Goal: Task Accomplishment & Management: Manage account settings

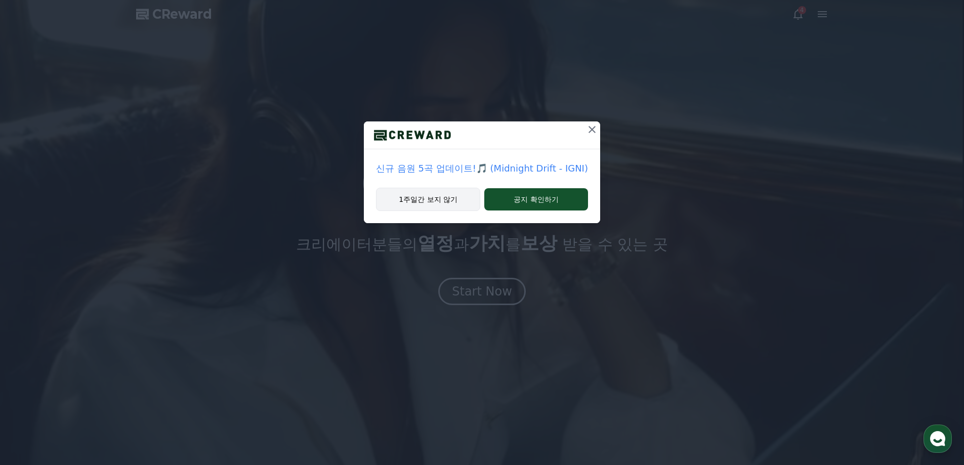
click at [465, 198] on button "1주일간 보지 않기" at bounding box center [428, 199] width 104 height 23
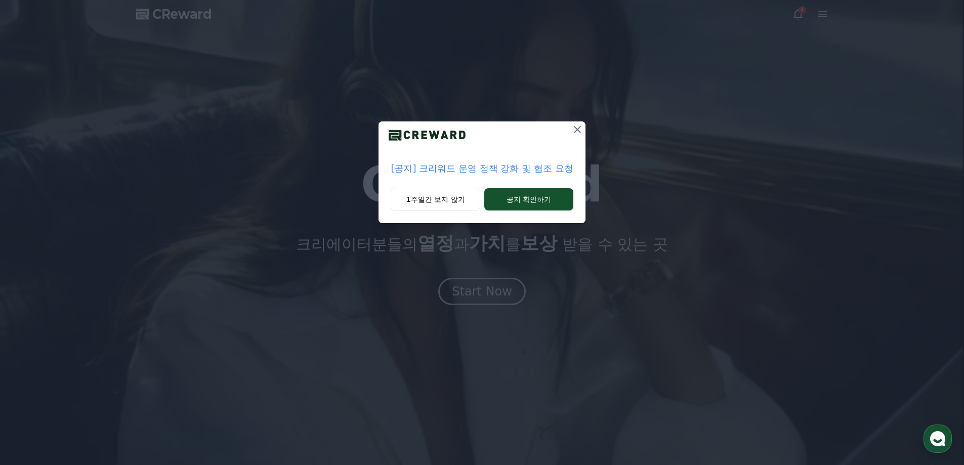
click at [571, 136] on button at bounding box center [577, 129] width 16 height 16
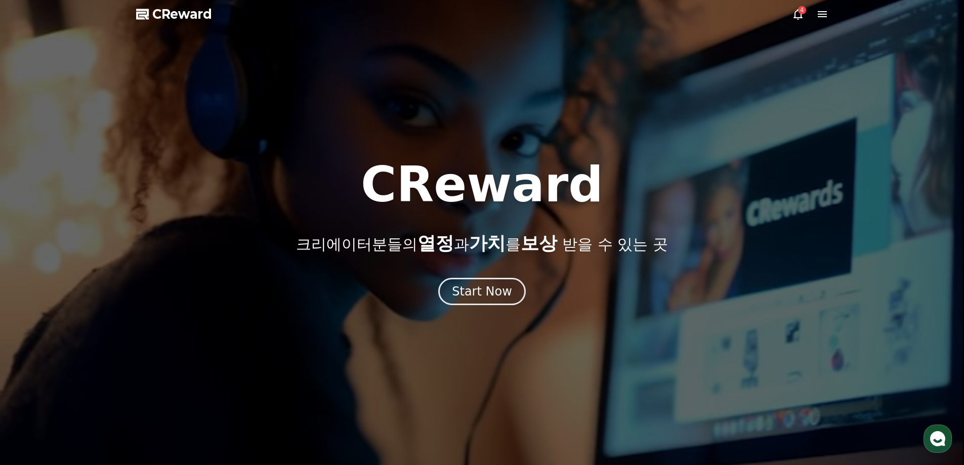
drag, startPoint x: 784, startPoint y: 19, endPoint x: 802, endPoint y: 13, distance: 18.6
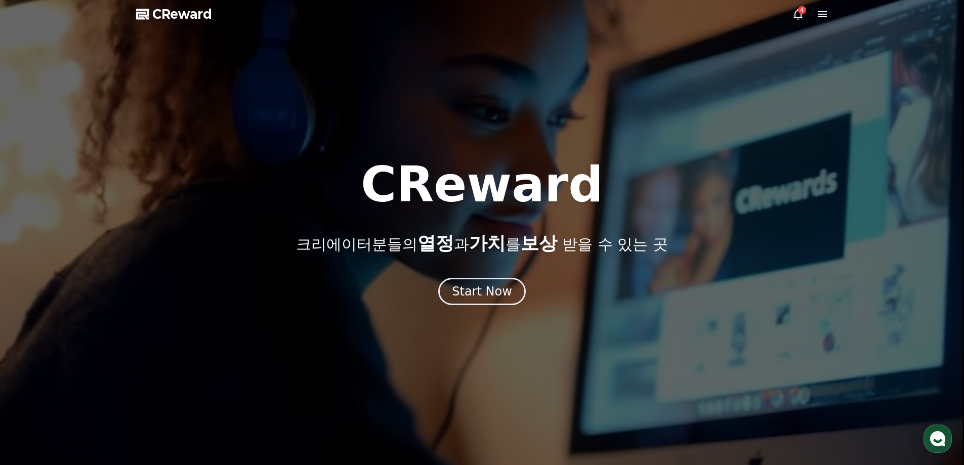
click at [785, 19] on div at bounding box center [482, 232] width 964 height 465
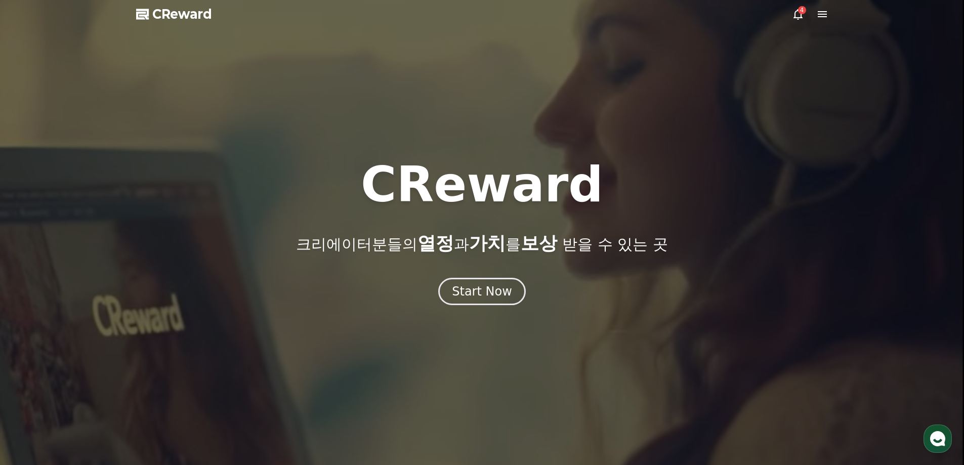
click at [803, 13] on div "4" at bounding box center [802, 10] width 8 height 8
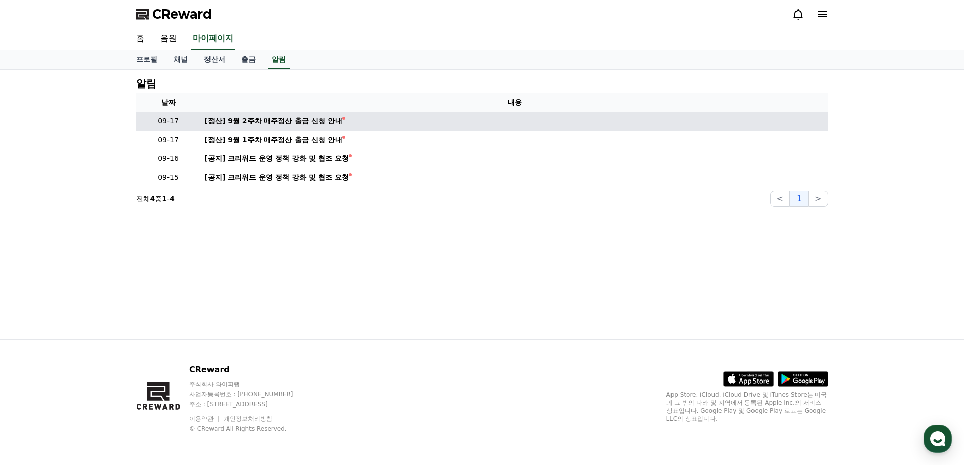
click at [249, 120] on div "[정산] 9월 2주차 매주정산 출금 신청 안내" at bounding box center [274, 121] width 138 height 11
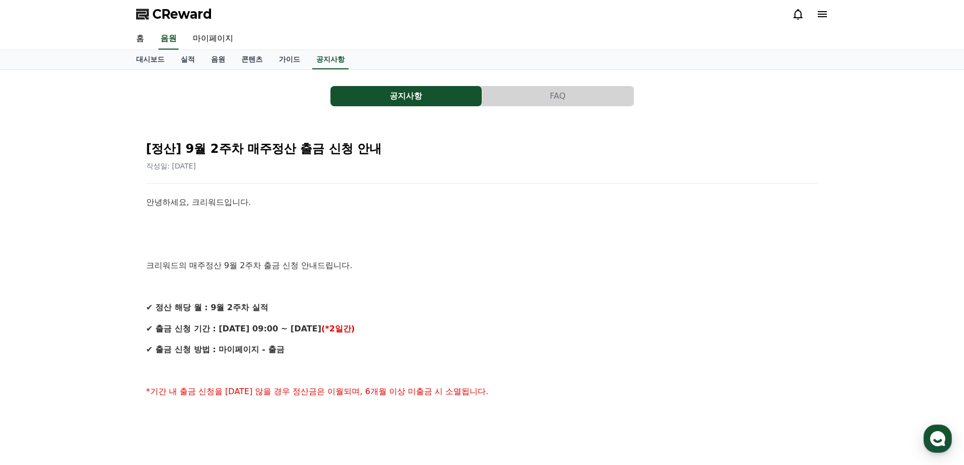
click at [237, 72] on div "공지사항 FAQ [정산] 9월 2주차 매주정산 출금 신청 안내 작성일: [DATE] 안녕하세요, 크리워드입니다. 크리워드의 매주정산 9월 2주…" at bounding box center [482, 448] width 708 height 756
click at [182, 56] on link "실적" at bounding box center [187, 59] width 30 height 19
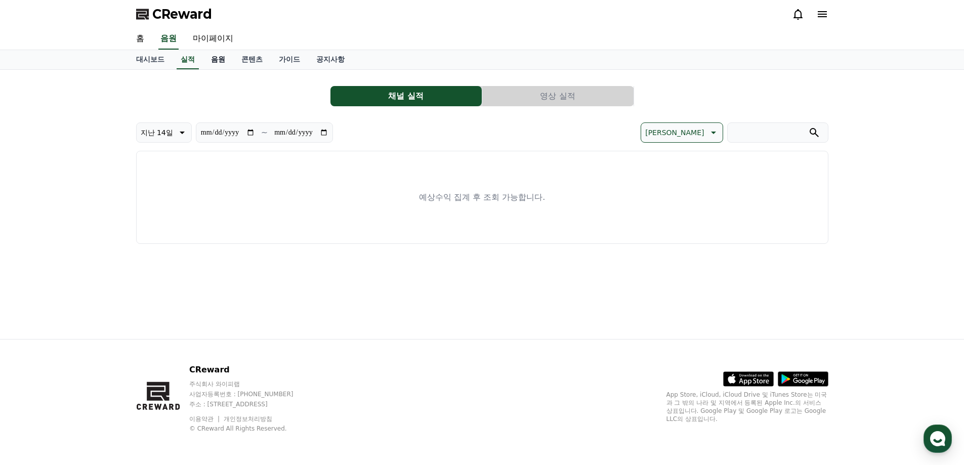
click at [220, 57] on link "음원" at bounding box center [218, 59] width 30 height 19
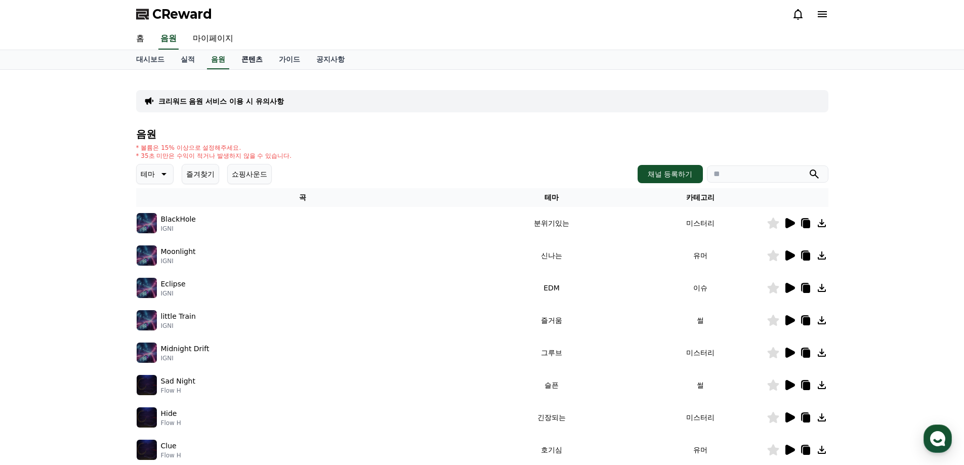
click at [240, 54] on link "콘텐츠" at bounding box center [251, 59] width 37 height 19
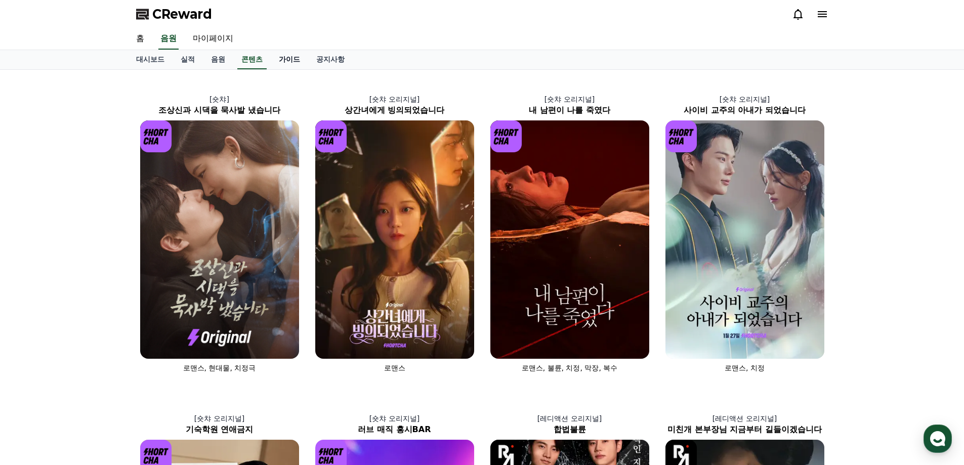
click at [273, 54] on link "가이드" at bounding box center [289, 59] width 37 height 19
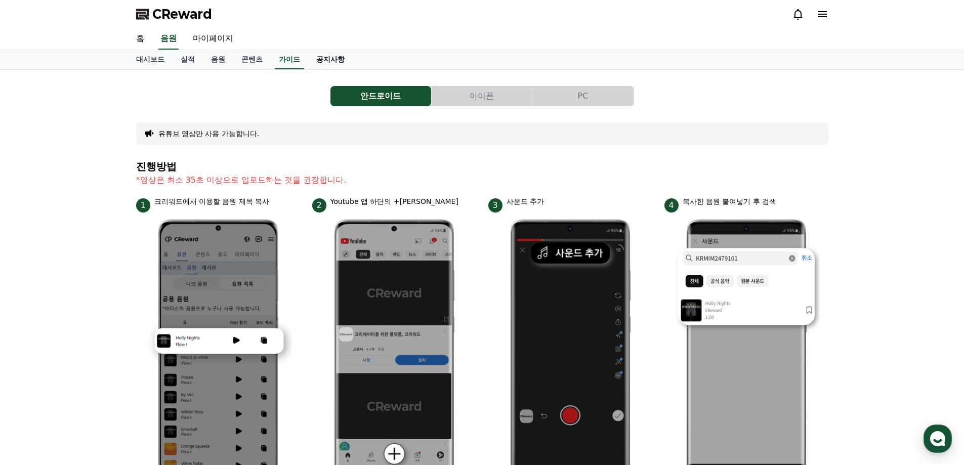
click at [319, 59] on link "공지사항" at bounding box center [330, 59] width 45 height 19
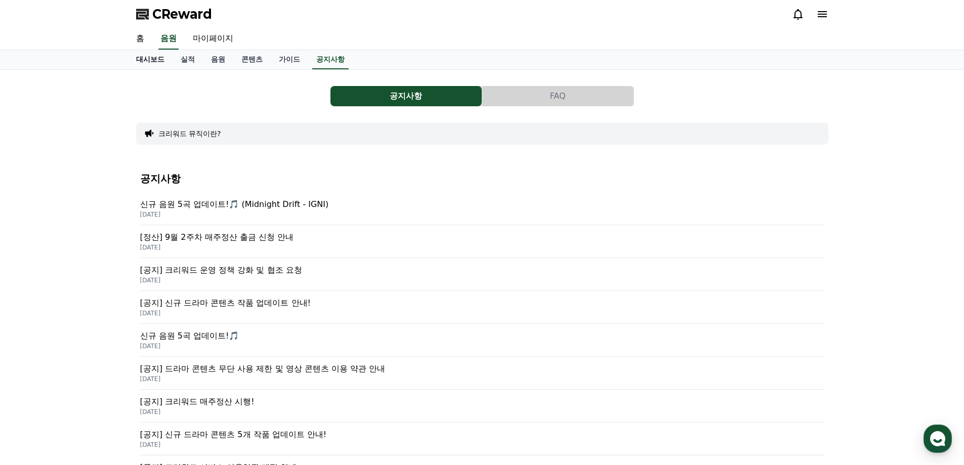
click at [150, 59] on link "대시보드" at bounding box center [150, 59] width 45 height 19
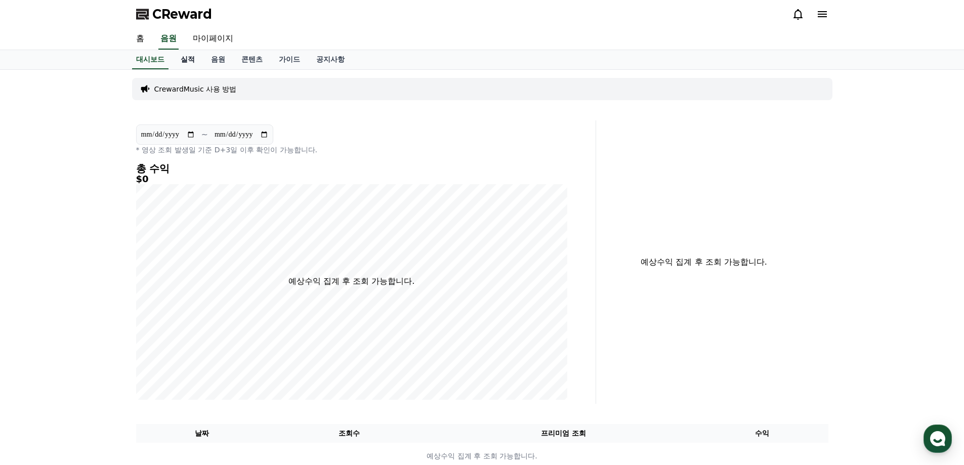
click at [175, 65] on link "실적" at bounding box center [187, 59] width 30 height 19
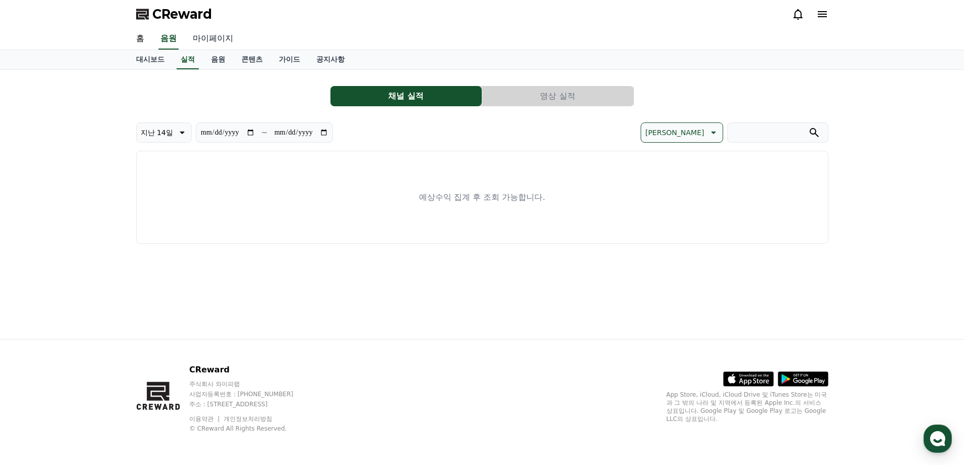
click at [204, 39] on link "마이페이지" at bounding box center [213, 38] width 57 height 21
select select "**********"
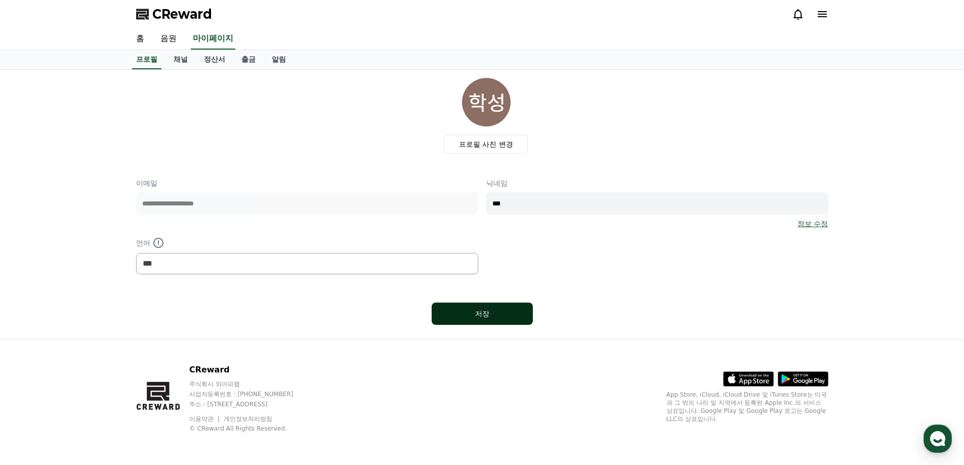
click at [463, 304] on button "저장" at bounding box center [481, 313] width 101 height 22
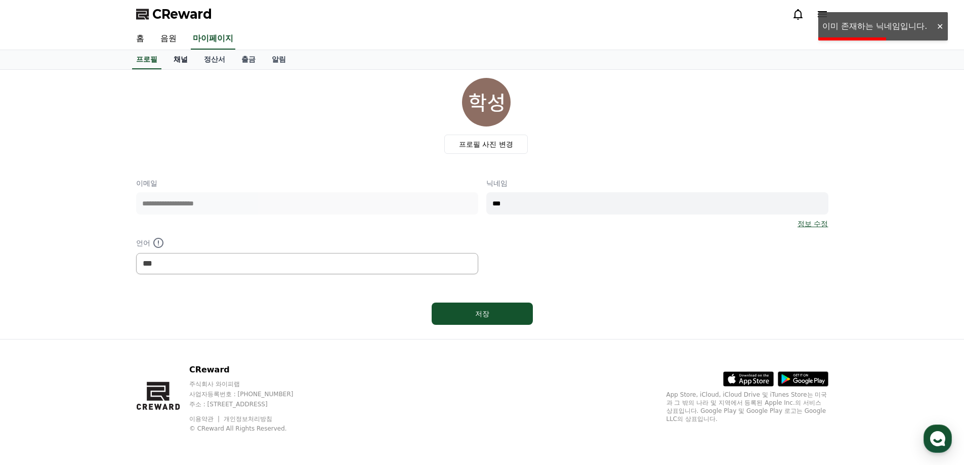
click at [178, 55] on link "채널" at bounding box center [180, 59] width 30 height 19
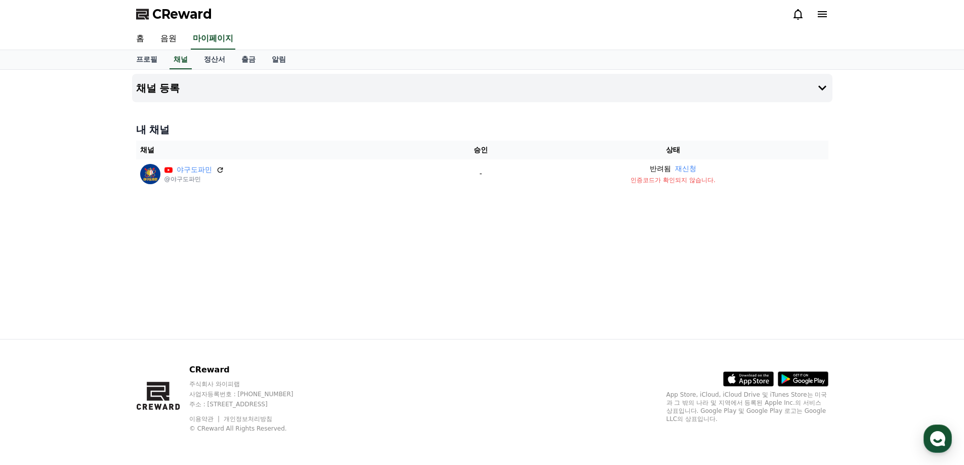
drag, startPoint x: 216, startPoint y: 168, endPoint x: 567, endPoint y: 39, distance: 374.0
click at [217, 168] on icon at bounding box center [220, 170] width 6 height 6
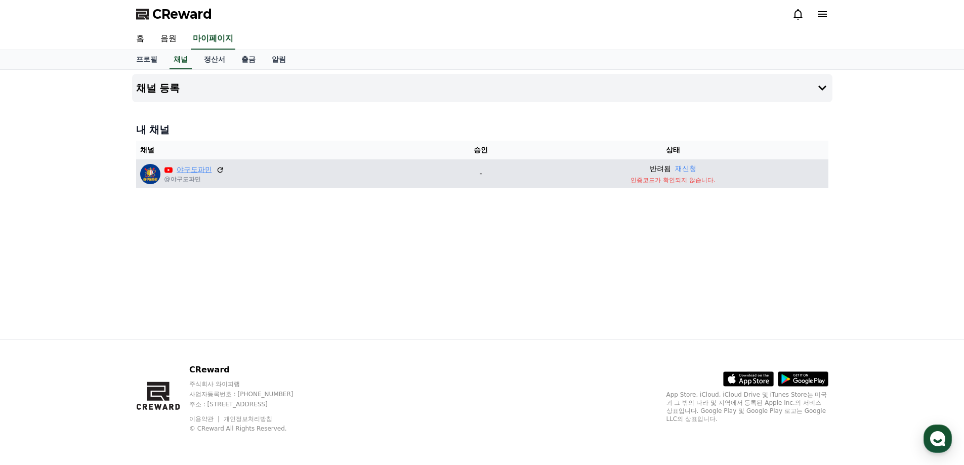
click at [192, 171] on link "야구도파민" at bounding box center [194, 169] width 35 height 11
drag, startPoint x: 681, startPoint y: 162, endPoint x: 683, endPoint y: 168, distance: 5.9
click at [681, 163] on td "반려됨 재신청 인증코드가 확인되지 않습니다." at bounding box center [673, 173] width 310 height 29
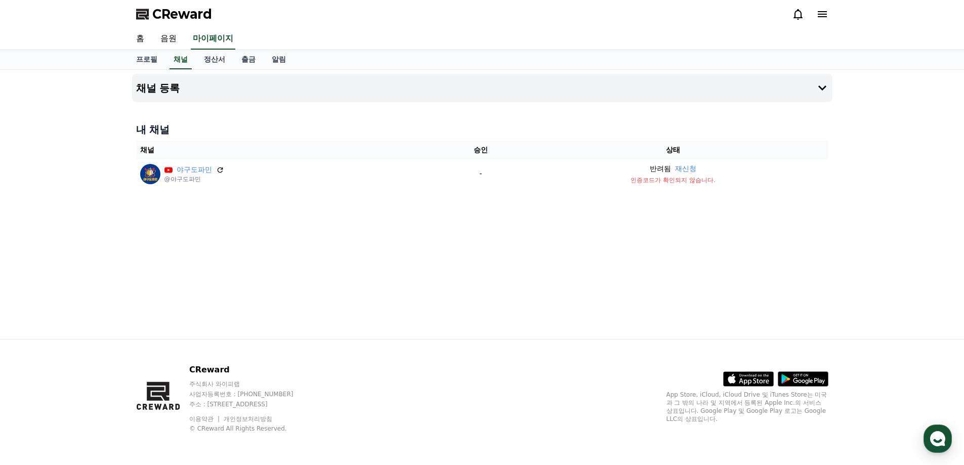
click at [683, 167] on button "재신청" at bounding box center [685, 168] width 21 height 11
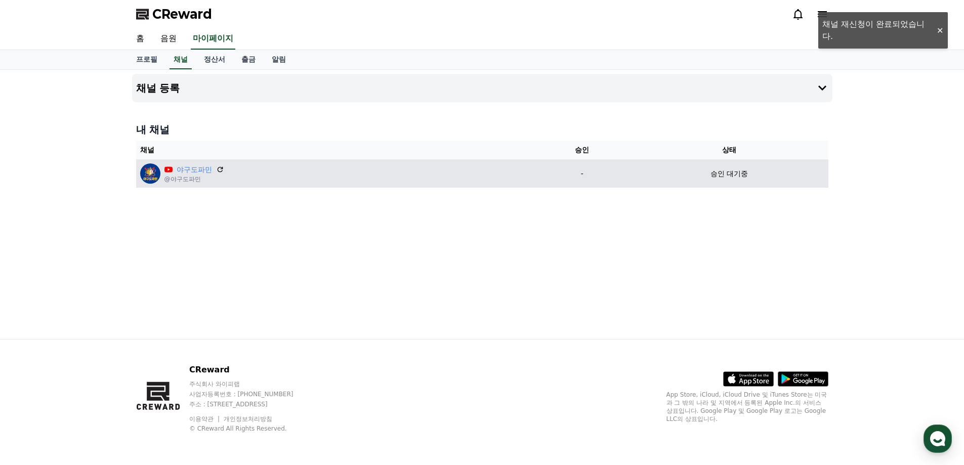
drag, startPoint x: 185, startPoint y: 183, endPoint x: 178, endPoint y: 184, distance: 7.7
click at [180, 184] on td "야구도파민 @야구도파민" at bounding box center [335, 173] width 398 height 28
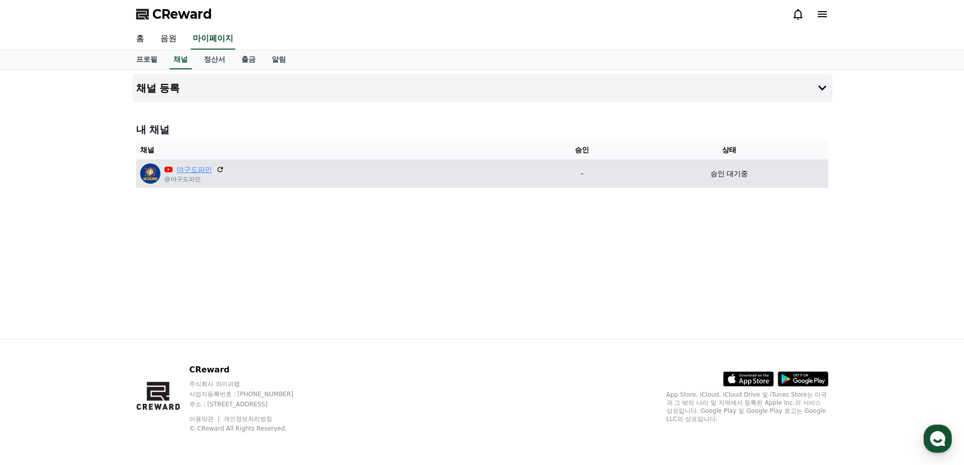
drag, startPoint x: 172, startPoint y: 183, endPoint x: 203, endPoint y: 171, distance: 32.8
click at [199, 172] on div "야구도파민 @야구도파민" at bounding box center [194, 173] width 60 height 19
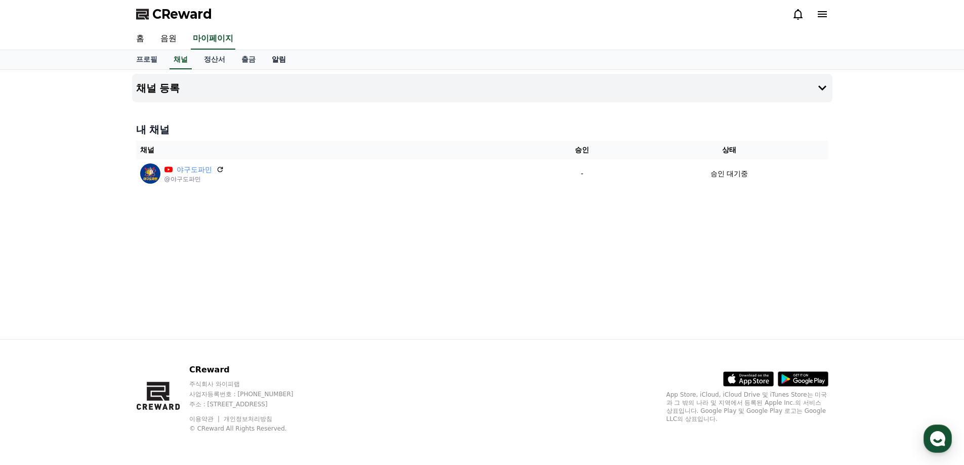
click at [277, 62] on link "알림" at bounding box center [279, 59] width 30 height 19
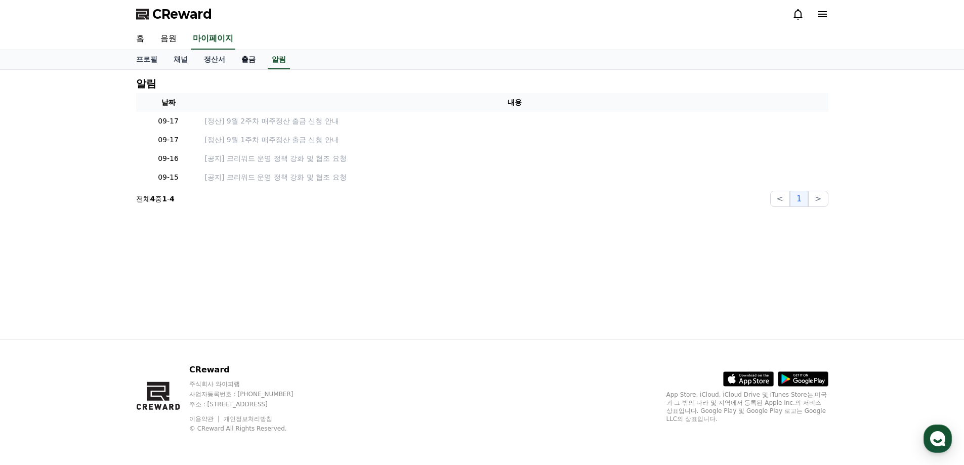
click at [233, 64] on link "출금" at bounding box center [248, 59] width 30 height 19
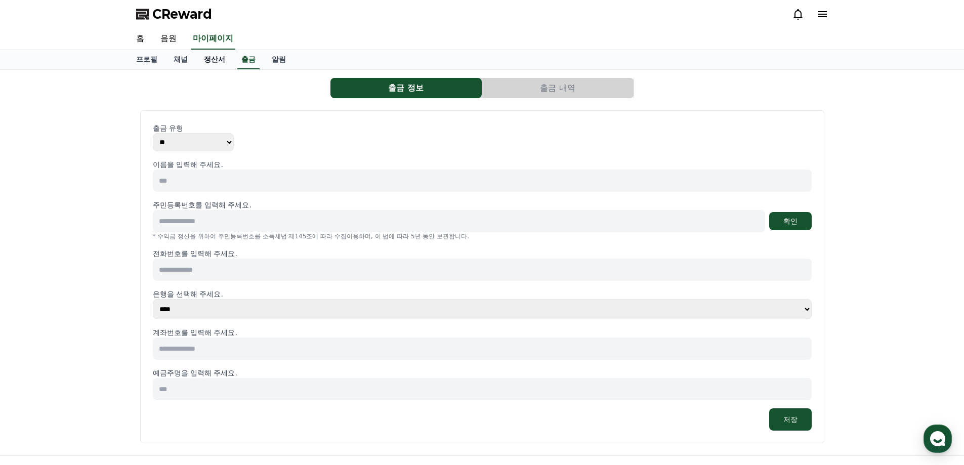
click at [209, 58] on link "정산서" at bounding box center [214, 59] width 37 height 19
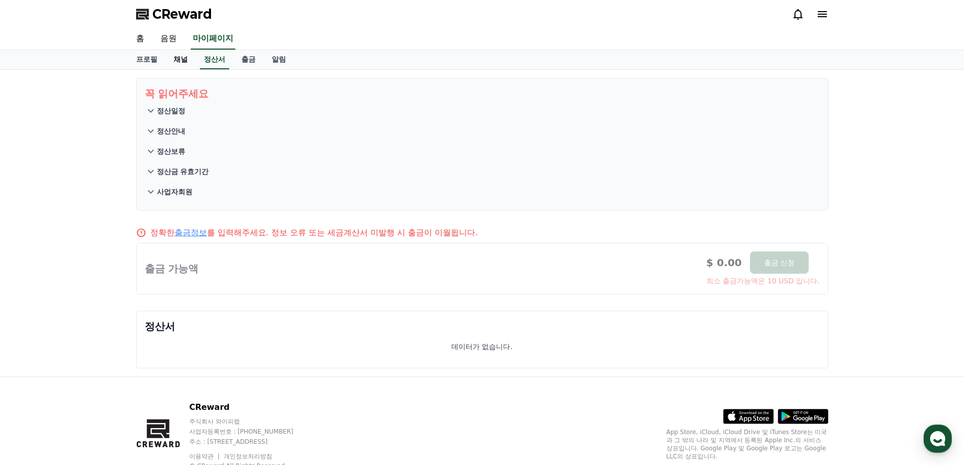
click at [185, 59] on link "채널" at bounding box center [180, 59] width 30 height 19
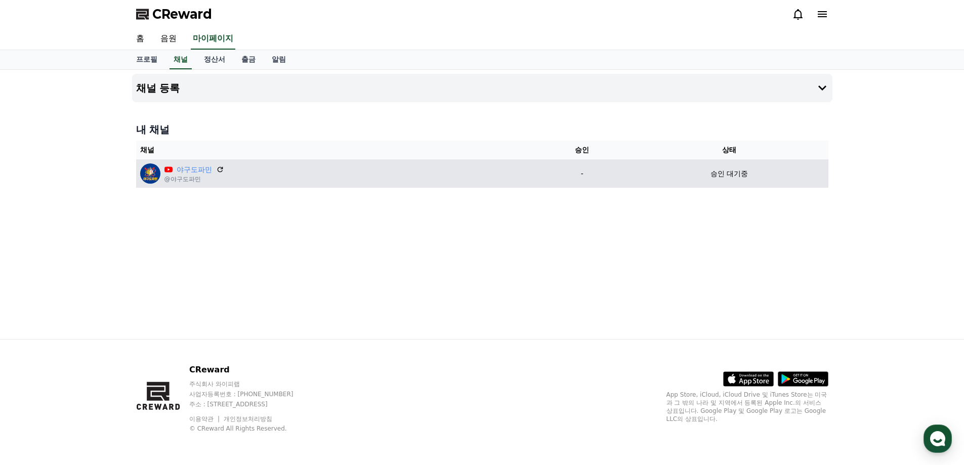
click at [150, 178] on img at bounding box center [150, 173] width 20 height 20
click at [181, 169] on link "야구도파민" at bounding box center [194, 169] width 35 height 11
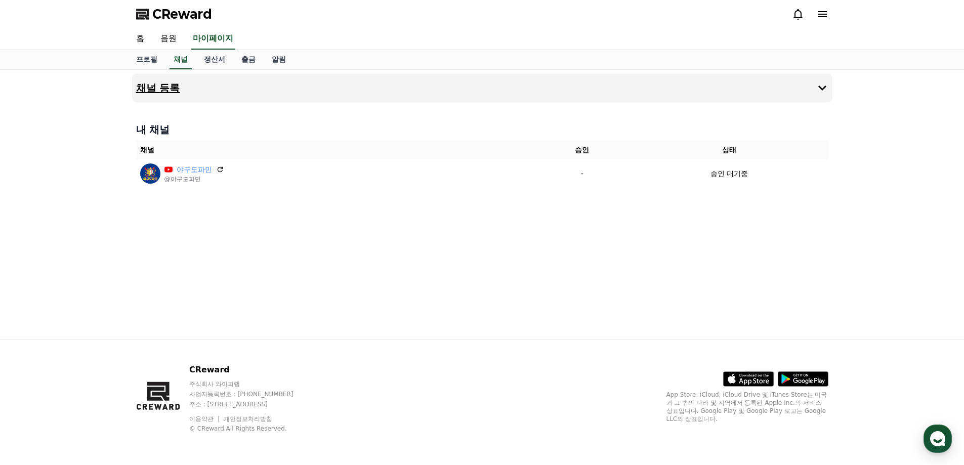
click at [173, 85] on h4 "채널 등록" at bounding box center [158, 87] width 44 height 11
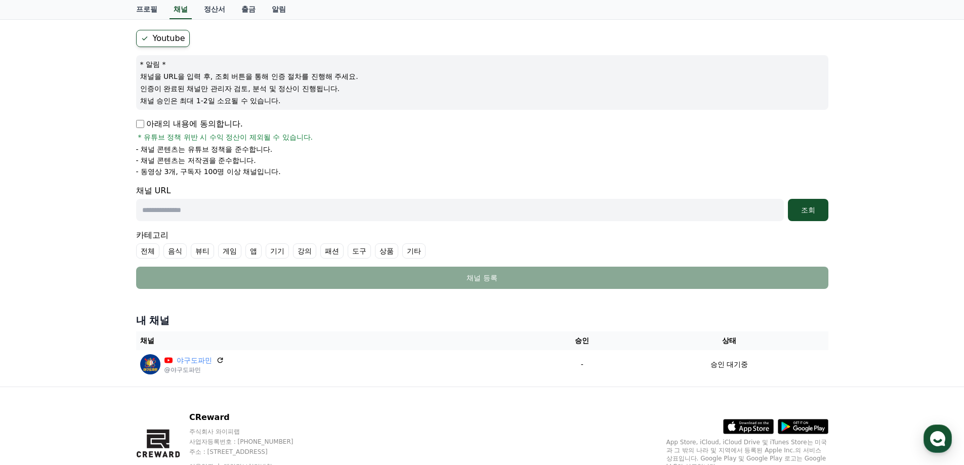
scroll to position [51, 0]
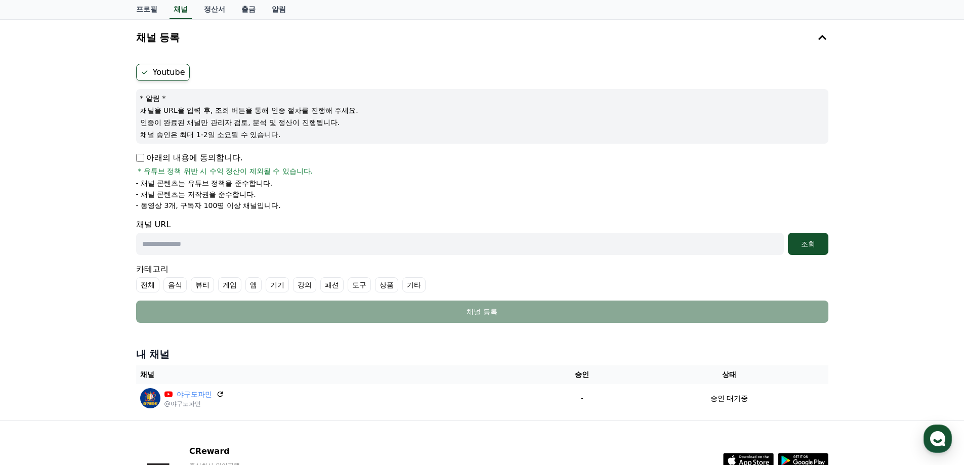
click at [232, 246] on input "text" at bounding box center [459, 244] width 647 height 22
paste input "*****"
type input "*****"
drag, startPoint x: 259, startPoint y: 251, endPoint x: 124, endPoint y: 239, distance: 135.6
click at [125, 238] on div "채널 등록 Youtube * 알림 * 채널을 URL을 입력 후, 조회 버튼을 통해 인증 절차를 진행해 주세요. 인증이 완료된 채널만 관리자 검…" at bounding box center [482, 219] width 964 height 401
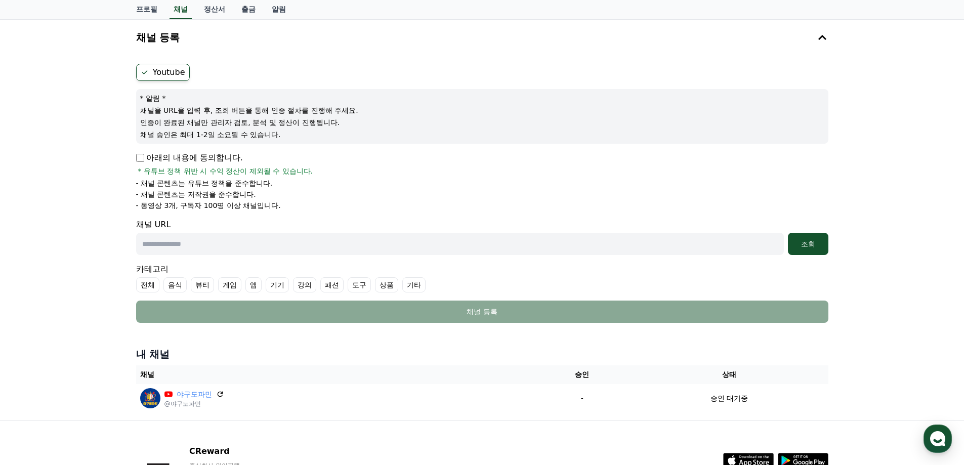
click at [342, 251] on input "text" at bounding box center [459, 244] width 647 height 22
paste input "**********"
type input "**********"
click at [808, 239] on div "조회" at bounding box center [808, 244] width 32 height 10
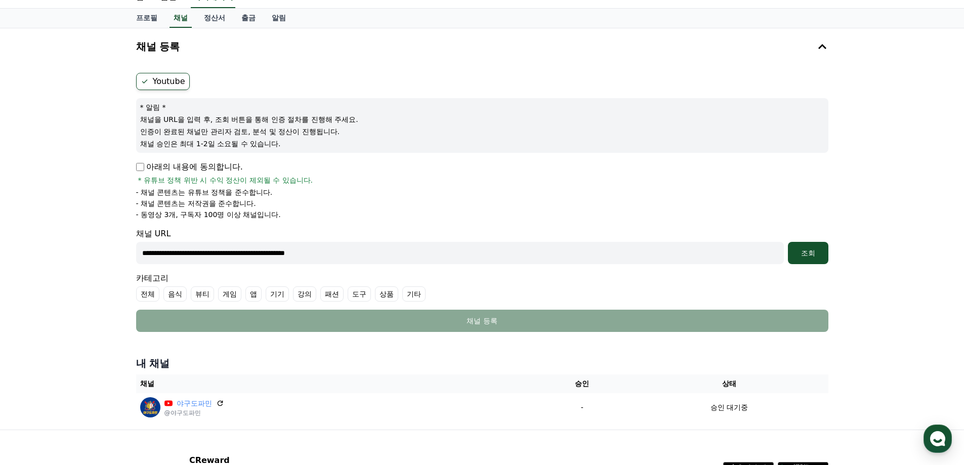
scroll to position [0, 0]
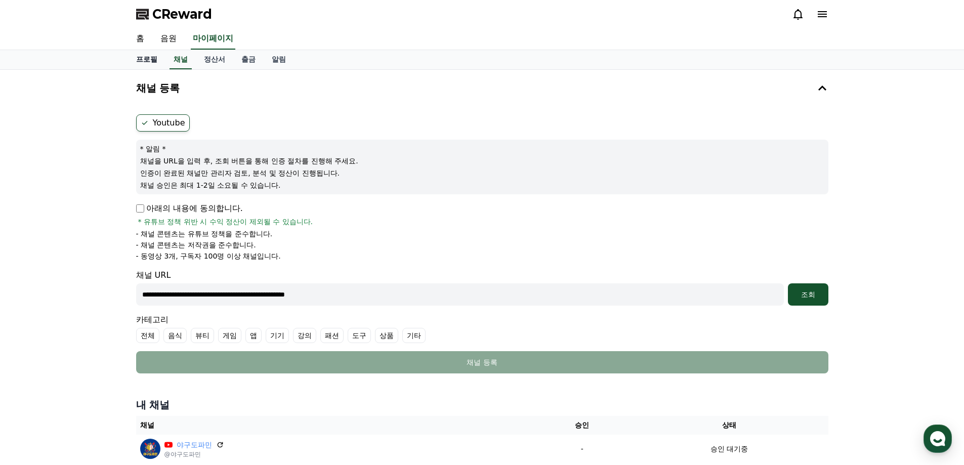
click at [140, 63] on link "프로필" at bounding box center [146, 59] width 37 height 19
select select "**********"
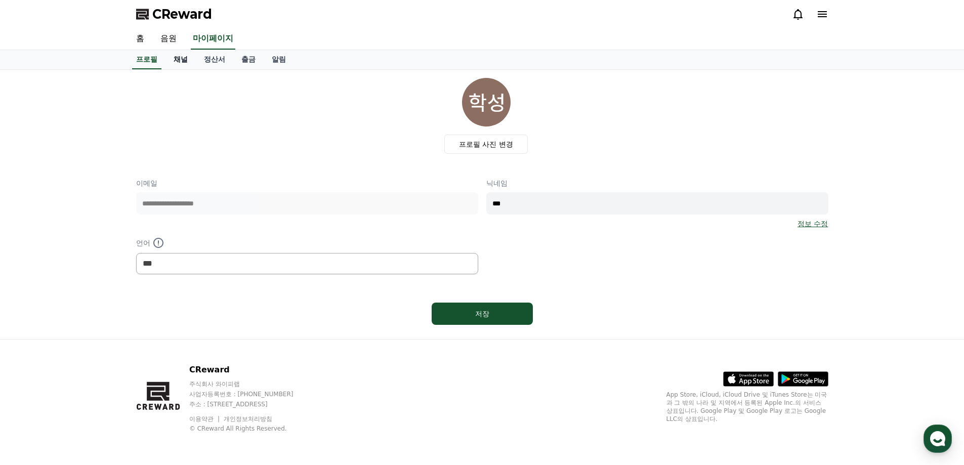
click at [183, 64] on link "채널" at bounding box center [180, 59] width 30 height 19
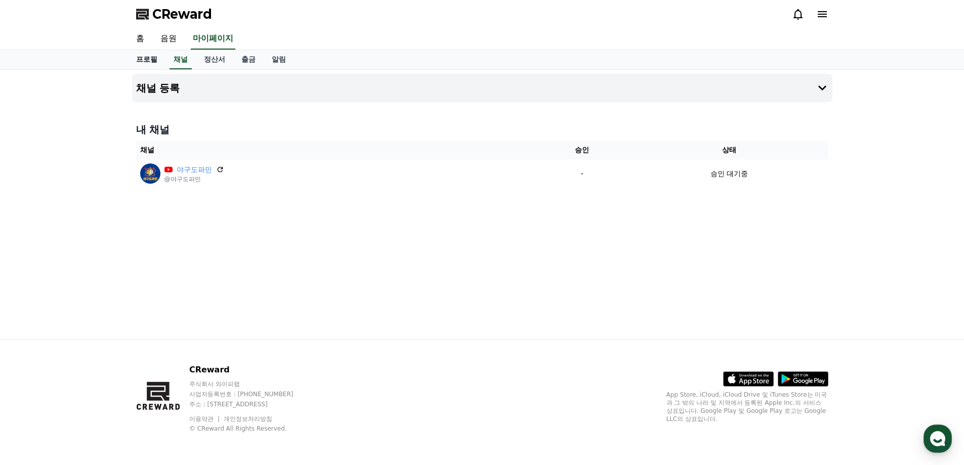
click at [143, 39] on link "홈" at bounding box center [140, 38] width 24 height 21
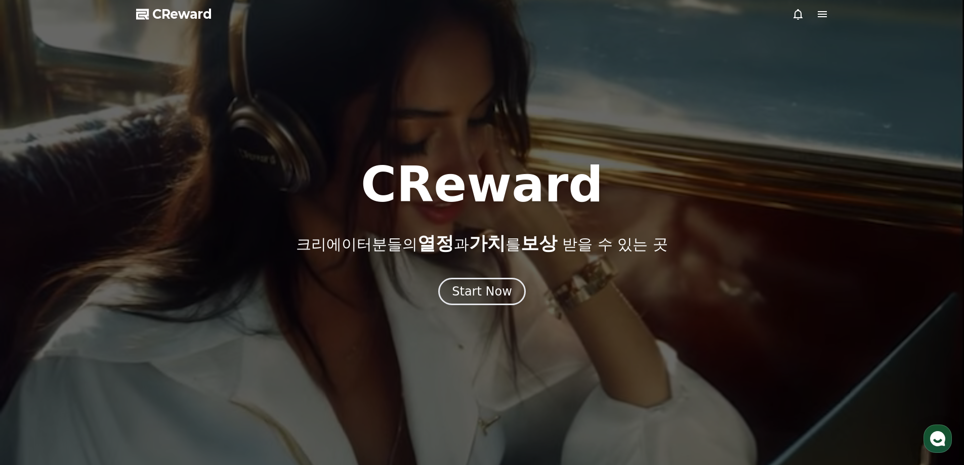
click at [177, 21] on span "CReward" at bounding box center [182, 14] width 60 height 16
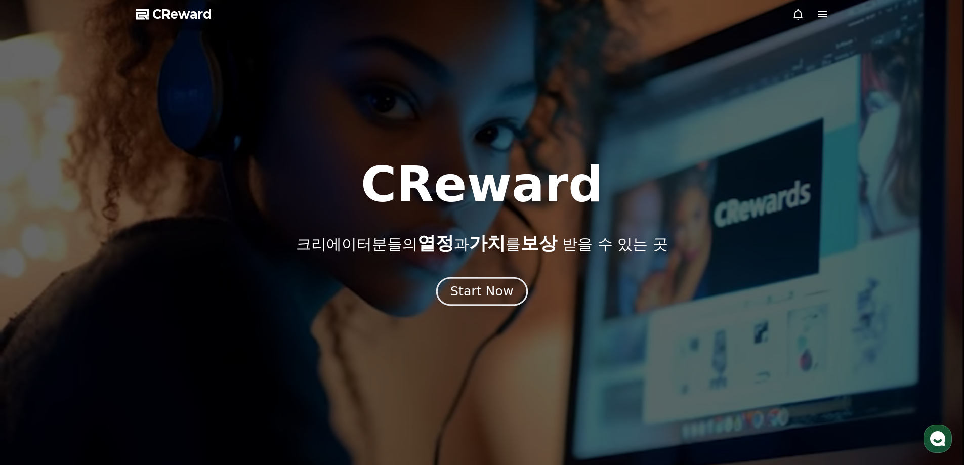
drag, startPoint x: 480, startPoint y: 269, endPoint x: 485, endPoint y: 280, distance: 12.0
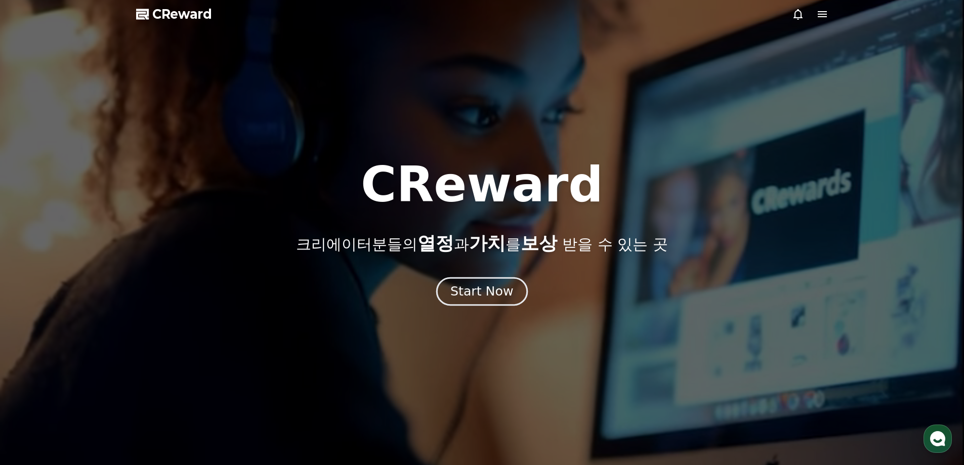
click at [484, 276] on div "CReward 크리에이터분들의 열정 과 가치 를 보상 받을 수 있는 곳 Start Now" at bounding box center [482, 232] width 964 height 145
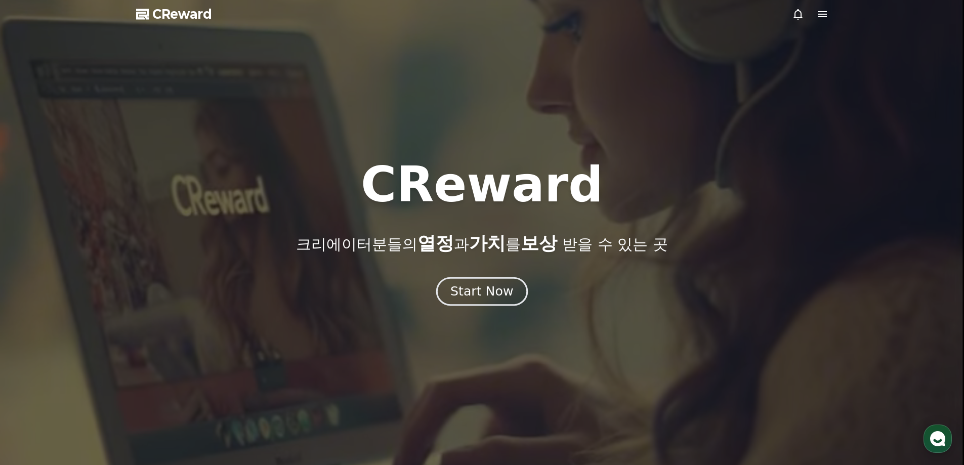
click at [483, 284] on div "Start Now" at bounding box center [481, 291] width 63 height 17
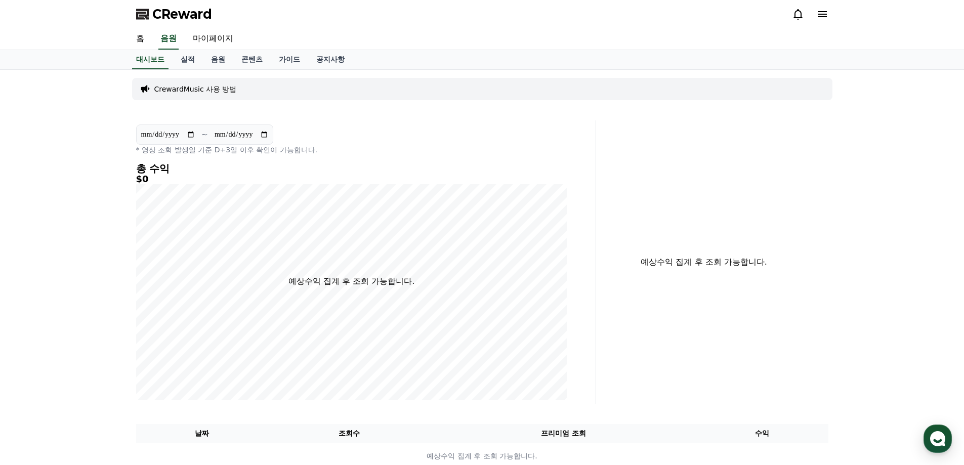
click at [206, 92] on p "CrewardMusic 사용 방법" at bounding box center [195, 89] width 82 height 10
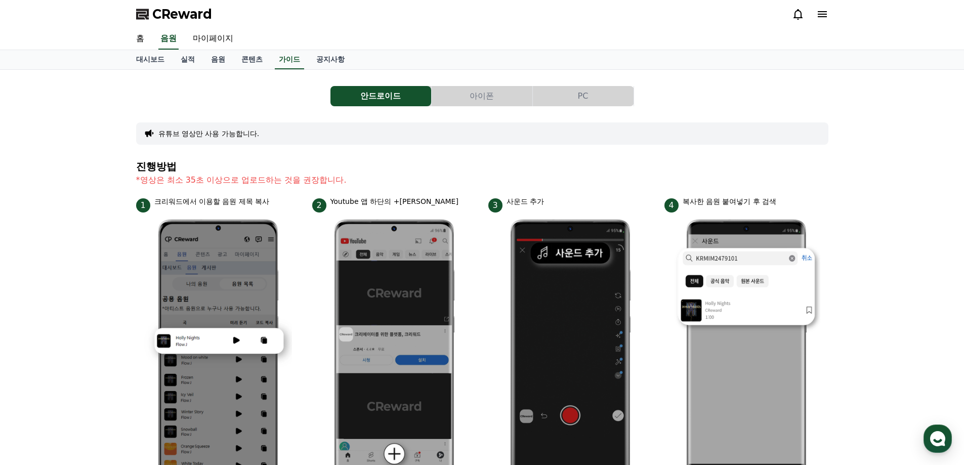
click at [565, 96] on button "PC" at bounding box center [583, 96] width 101 height 20
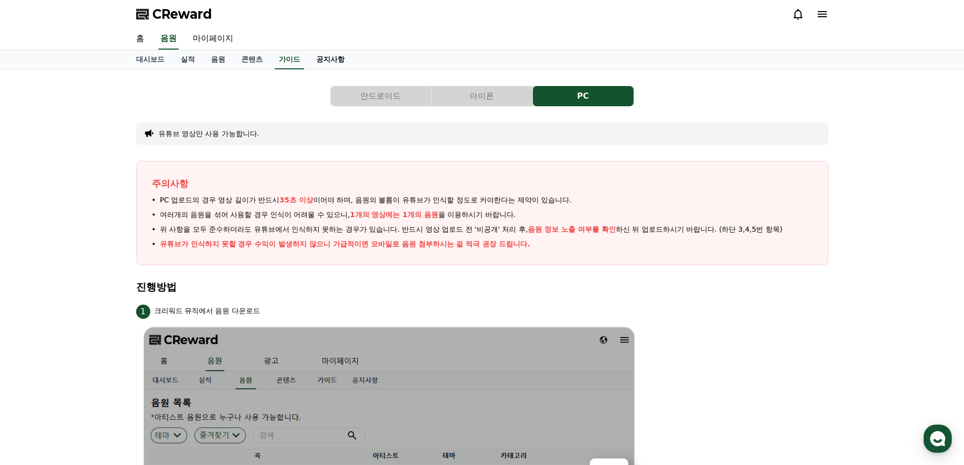
click at [308, 59] on link "공지사항" at bounding box center [330, 59] width 45 height 19
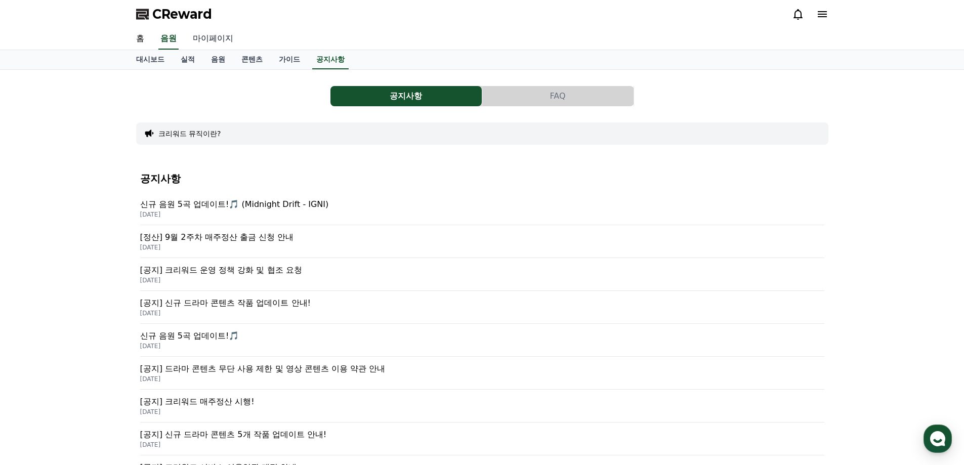
click at [190, 42] on link "마이페이지" at bounding box center [213, 38] width 57 height 21
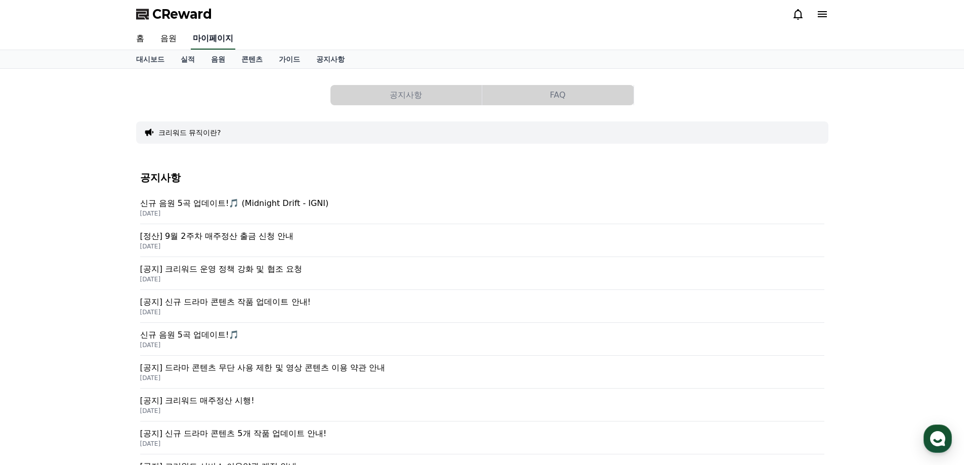
select select "**********"
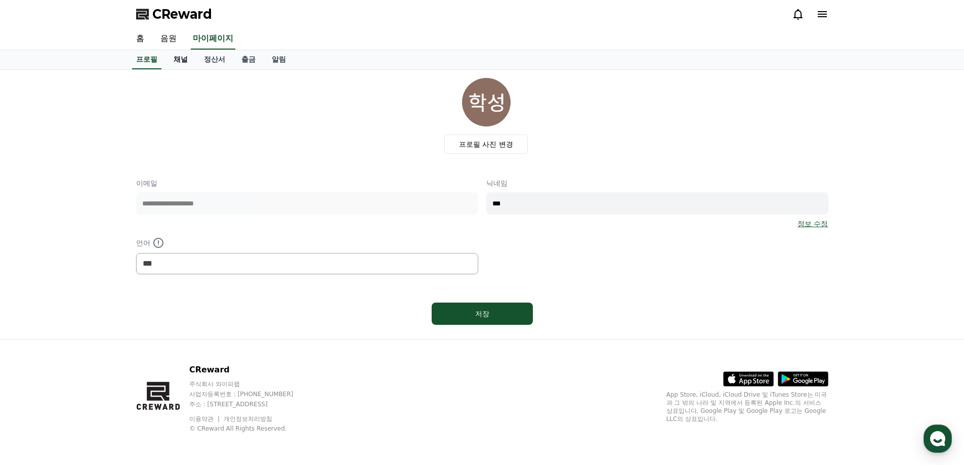
click at [188, 65] on link "채널" at bounding box center [180, 59] width 30 height 19
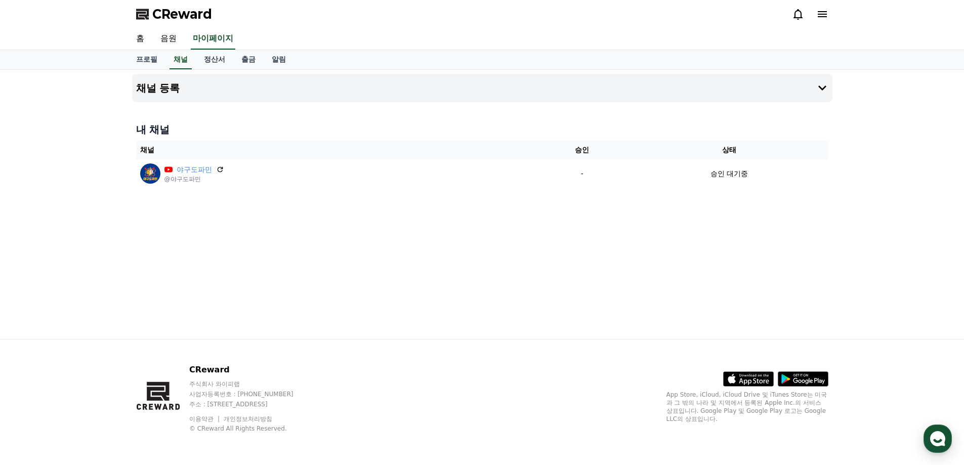
click at [817, 16] on icon at bounding box center [822, 14] width 12 height 12
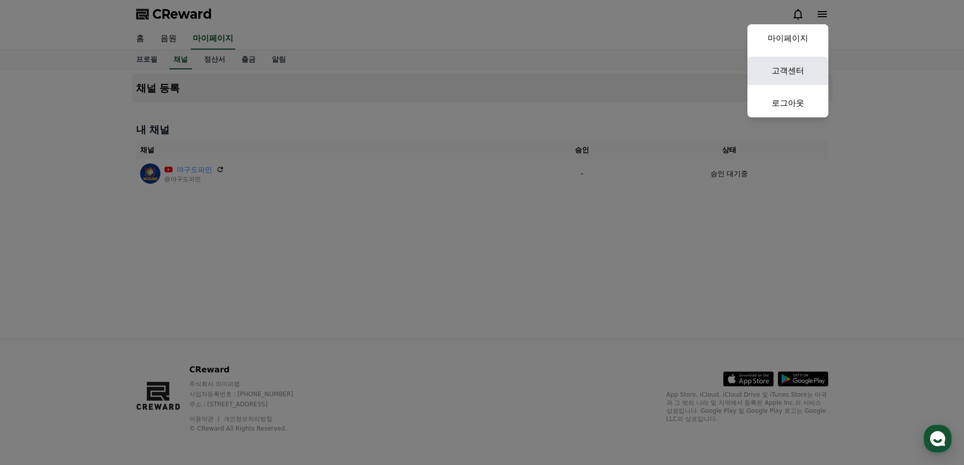
click at [783, 81] on link "고객센터" at bounding box center [787, 71] width 81 height 28
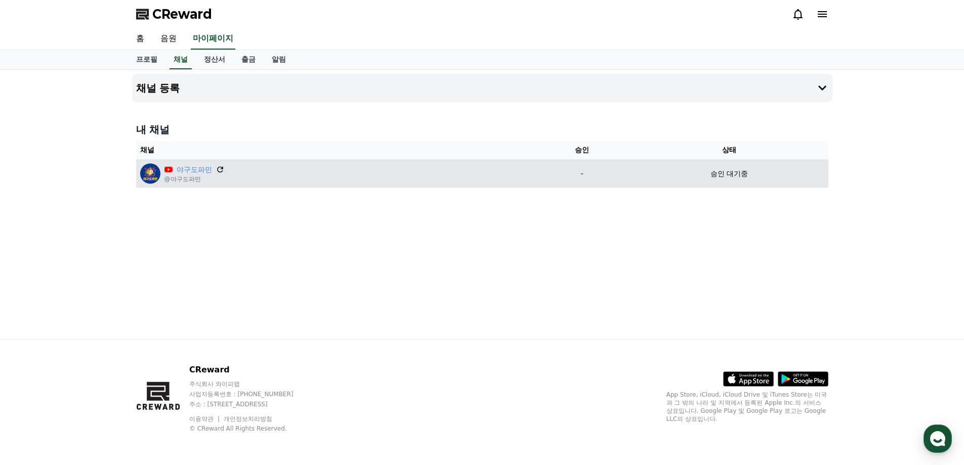
click at [220, 172] on icon at bounding box center [219, 169] width 9 height 9
click at [218, 171] on icon at bounding box center [219, 169] width 9 height 9
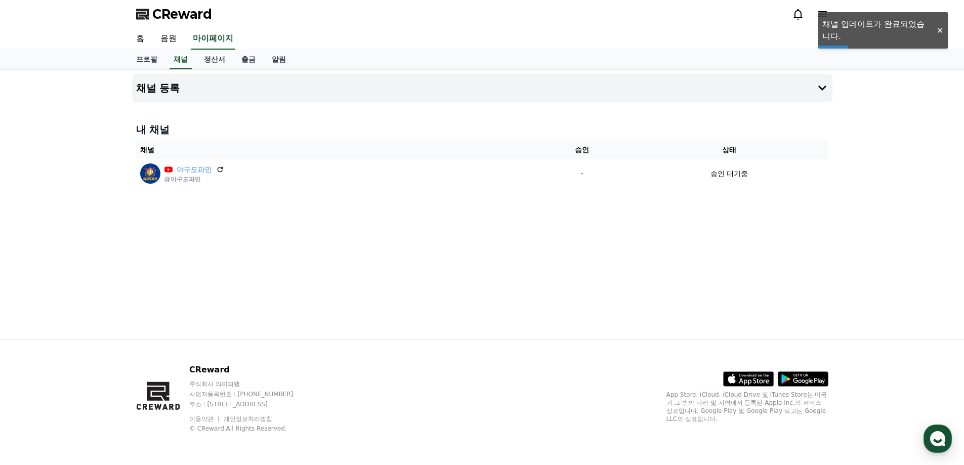
click at [832, 90] on div "채널 등록 내 채널 채널 승인 상태 야구도파민 @야구도파민 - 승인 대기중" at bounding box center [482, 204] width 708 height 269
click at [827, 94] on button "채널 등록" at bounding box center [482, 88] width 700 height 28
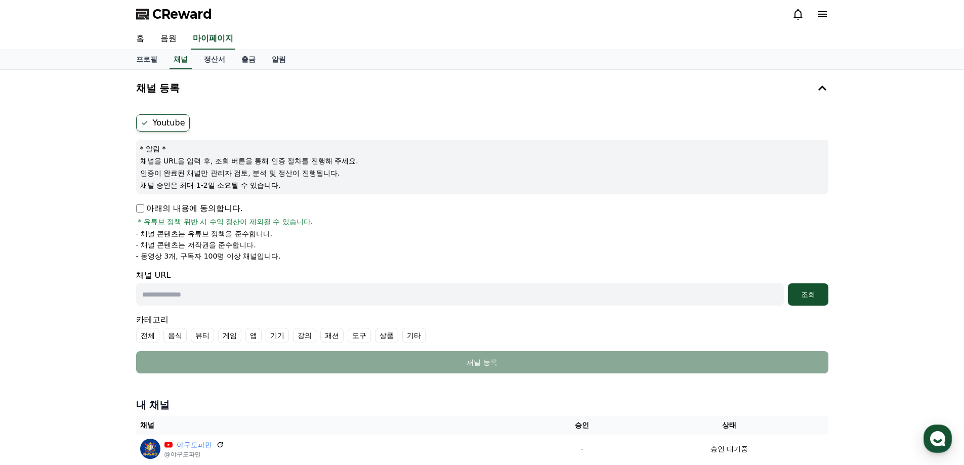
click at [167, 125] on label "Youtube" at bounding box center [163, 122] width 54 height 17
click at [264, 158] on p "채널을 URL을 입력 후, 조회 버튼을 통해 인증 절차를 진행해 주세요." at bounding box center [482, 161] width 684 height 10
click at [141, 65] on link "프로필" at bounding box center [146, 59] width 37 height 19
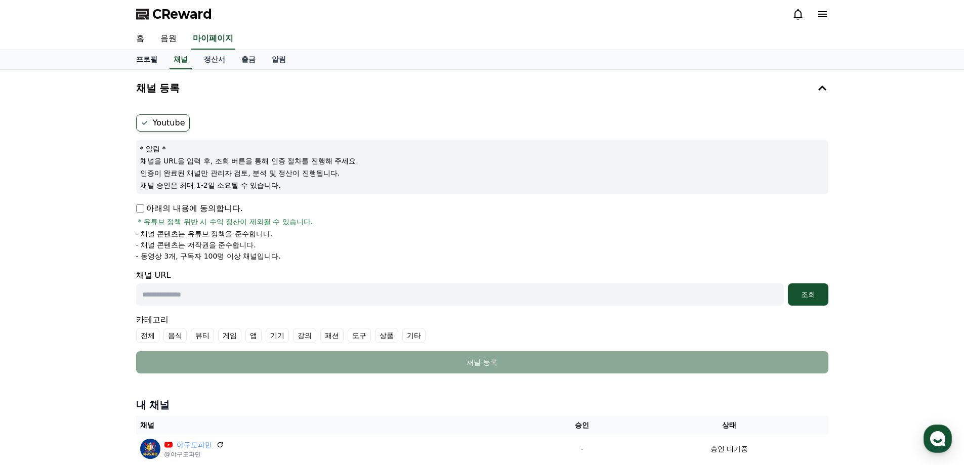
select select "**********"
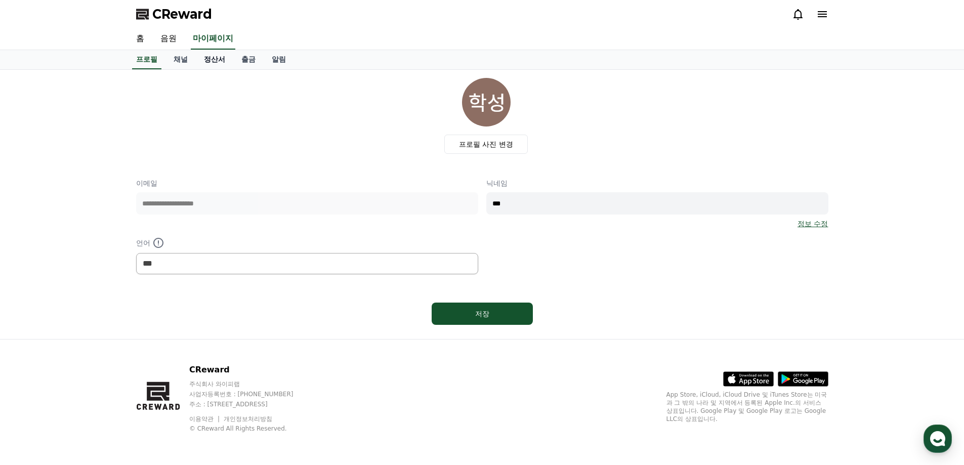
click at [213, 64] on link "정산서" at bounding box center [214, 59] width 37 height 19
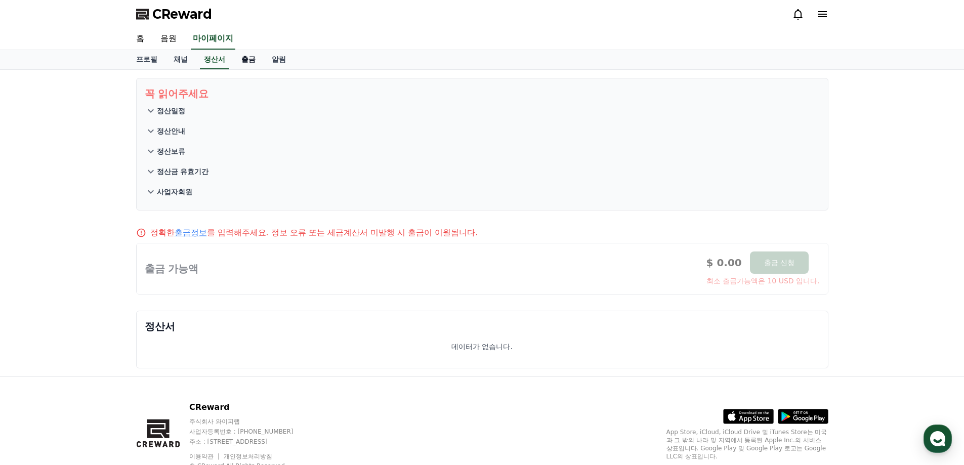
click at [252, 69] on link "출금" at bounding box center [248, 59] width 30 height 19
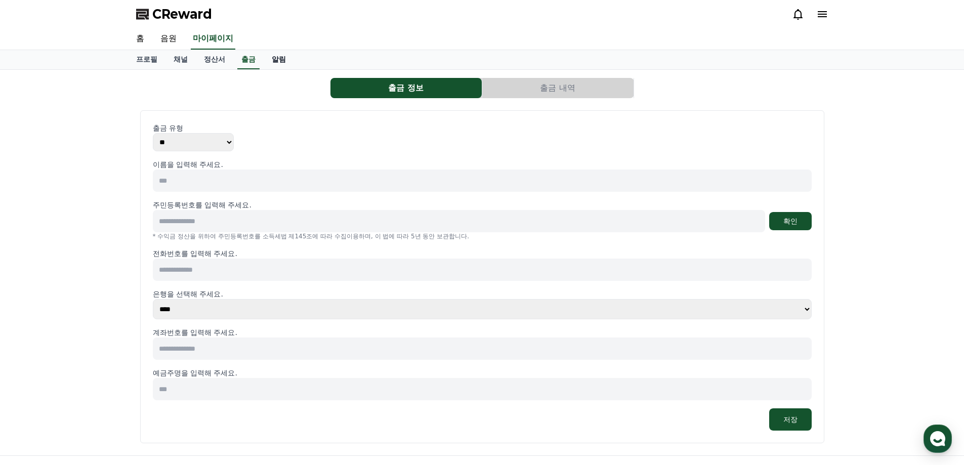
click at [278, 64] on link "알림" at bounding box center [279, 59] width 30 height 19
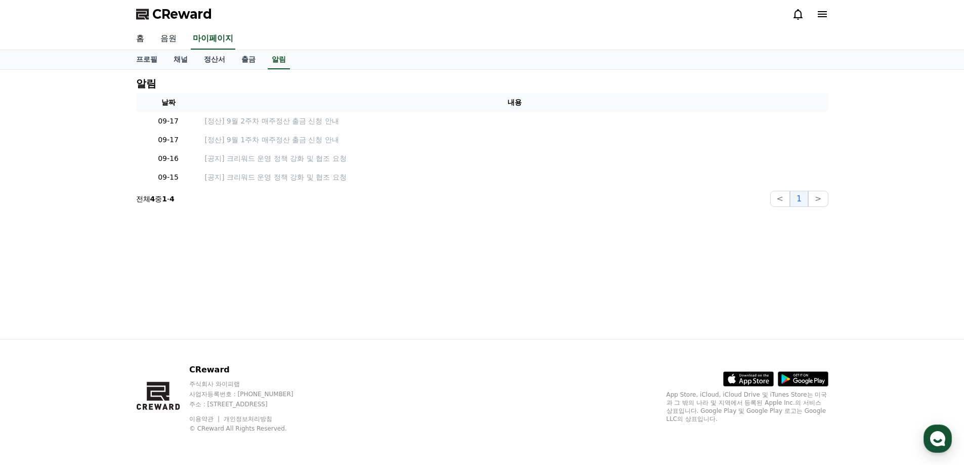
click at [157, 37] on link "음원" at bounding box center [168, 38] width 32 height 21
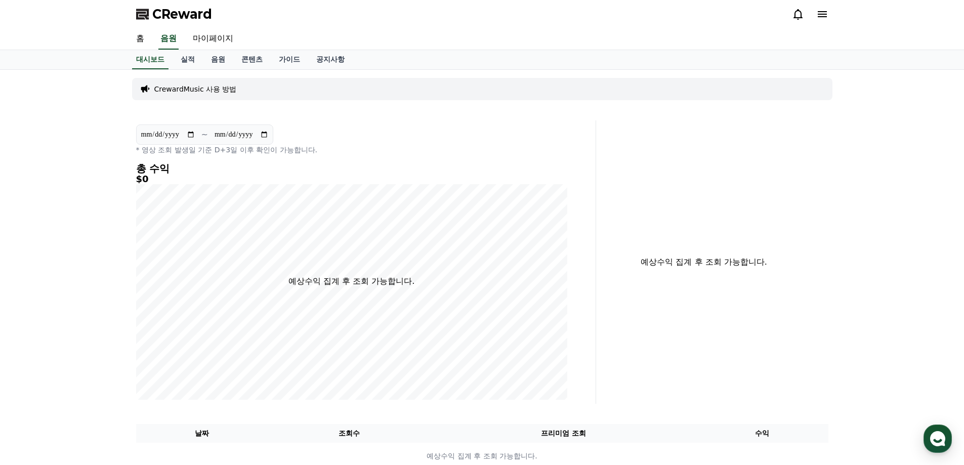
click at [163, 84] on p "CrewardMusic 사용 방법" at bounding box center [195, 89] width 82 height 10
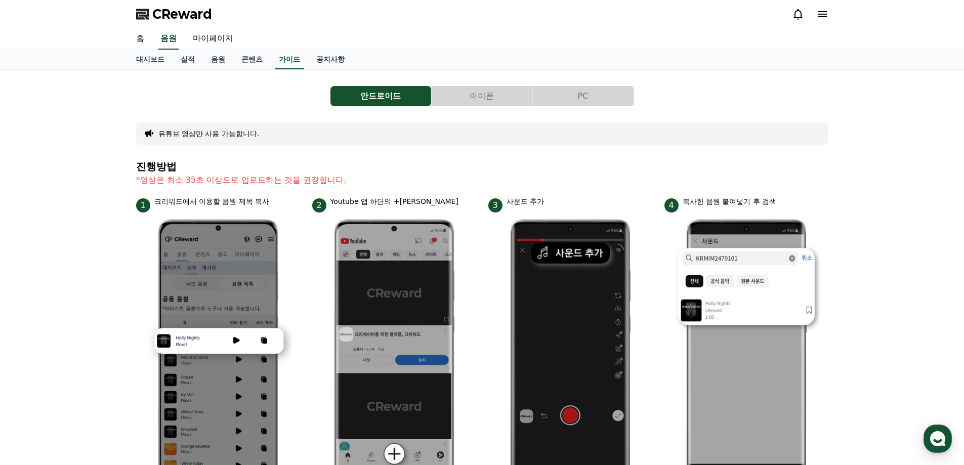
click at [147, 44] on link "홈" at bounding box center [140, 38] width 24 height 21
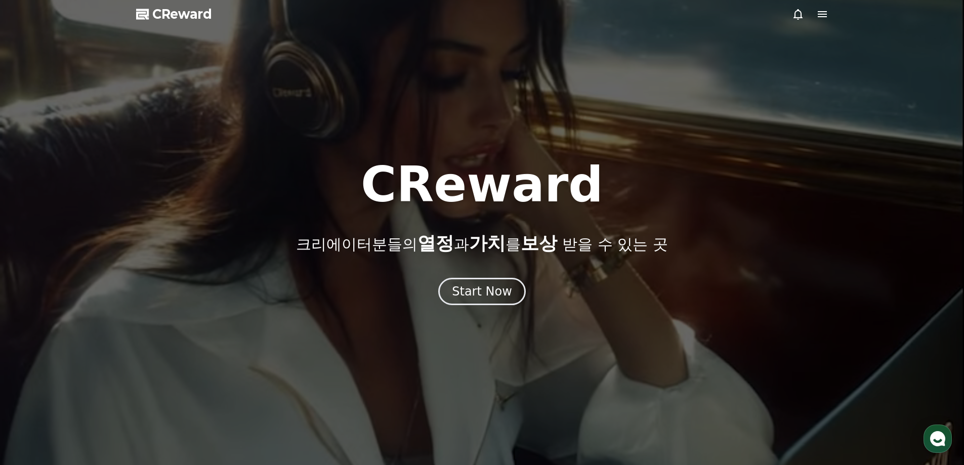
click at [191, 19] on span "CReward" at bounding box center [182, 14] width 60 height 16
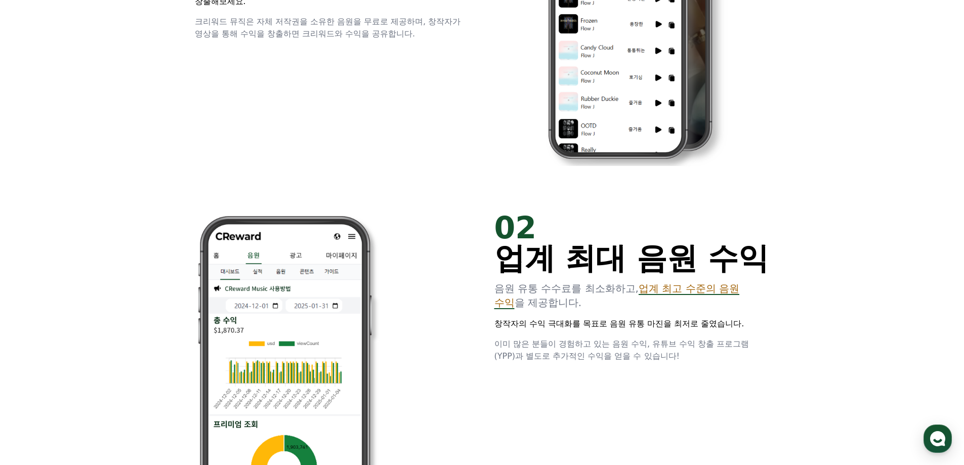
scroll to position [455, 0]
